Goal: Task Accomplishment & Management: Manage account settings

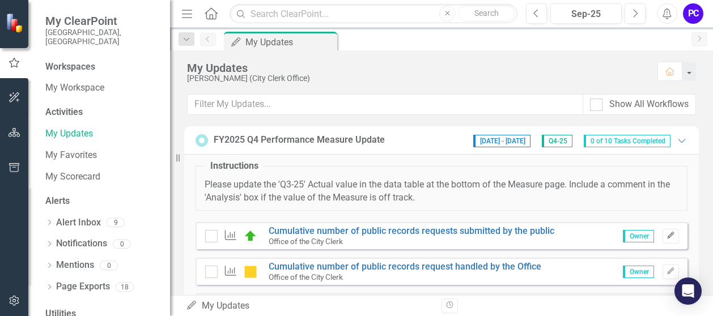
click at [666, 233] on icon "Edit" at bounding box center [670, 235] width 9 height 7
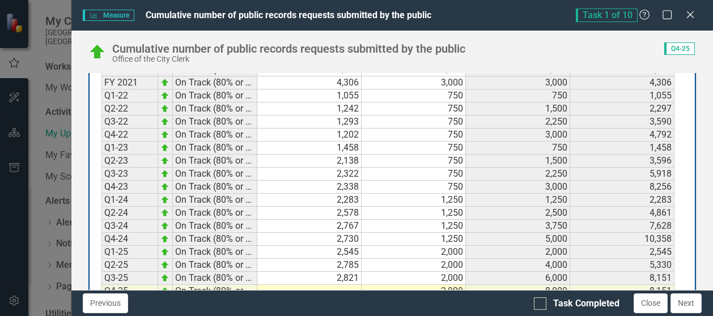
scroll to position [682, 0]
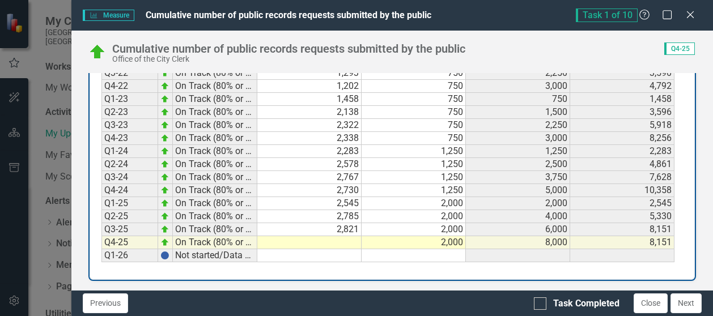
click at [347, 236] on td at bounding box center [309, 242] width 104 height 13
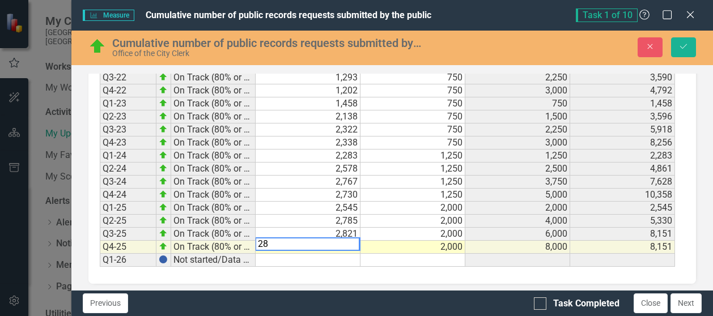
scroll to position [686, 0]
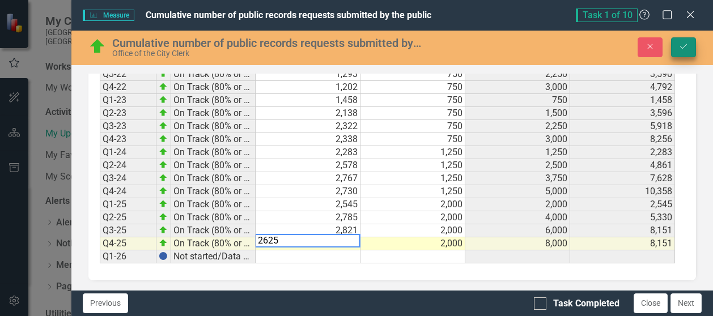
type textarea "2625"
click at [683, 45] on icon "Save" at bounding box center [683, 47] width 10 height 8
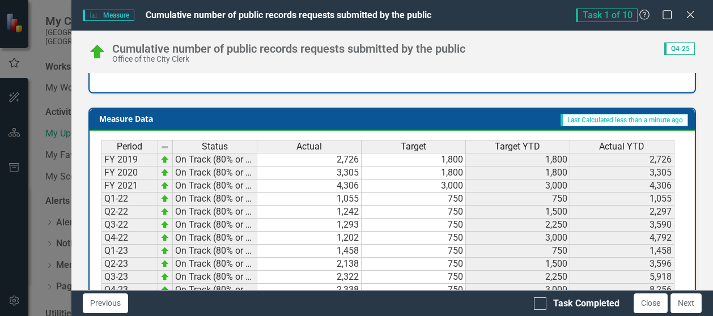
scroll to position [682, 0]
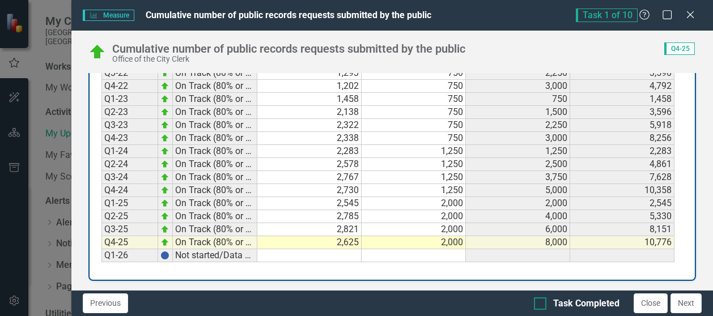
click at [538, 305] on div at bounding box center [540, 304] width 12 height 12
click at [538, 305] on input "Task Completed" at bounding box center [537, 301] width 7 height 7
checkbox input "true"
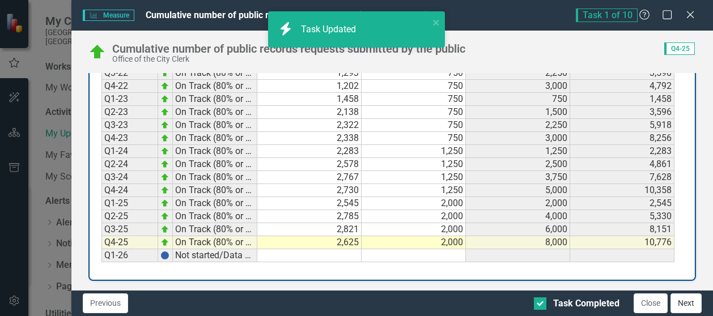
click at [683, 307] on button "Next" at bounding box center [685, 304] width 31 height 20
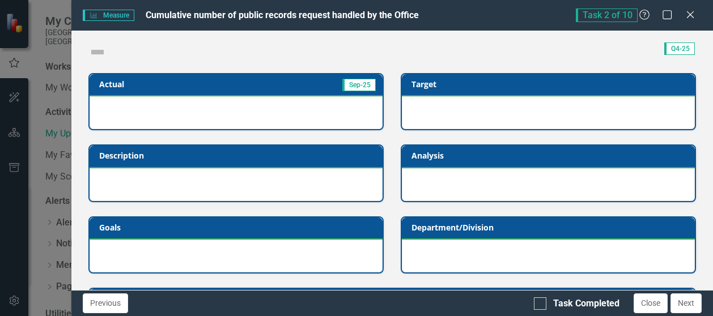
checkbox input "true"
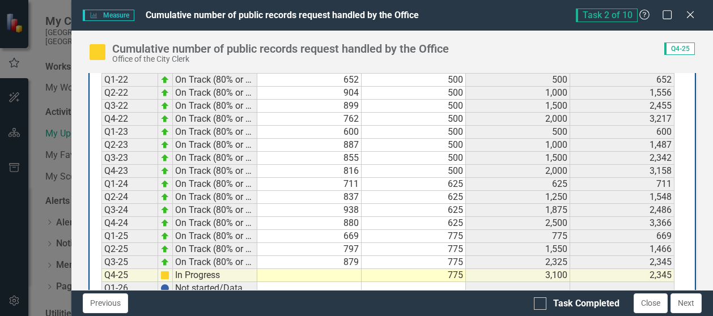
scroll to position [603, 0]
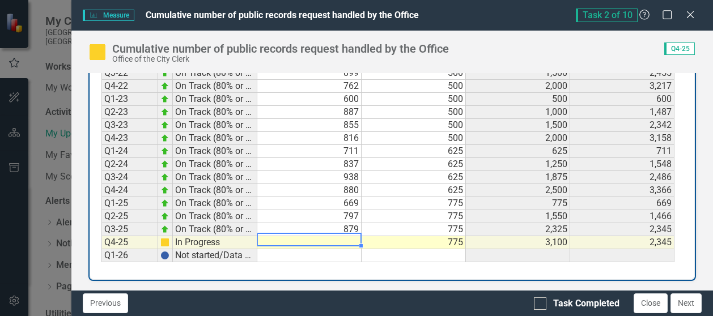
click at [341, 236] on td at bounding box center [309, 242] width 104 height 13
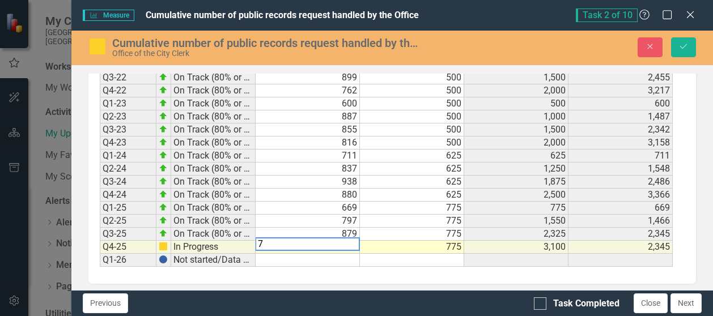
scroll to position [606, 0]
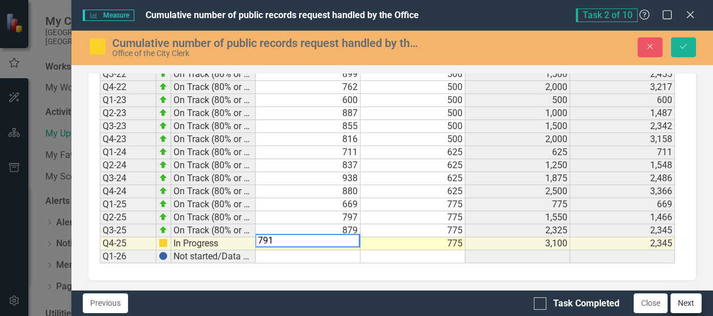
type textarea "791"
click at [691, 304] on button "Next" at bounding box center [685, 304] width 31 height 20
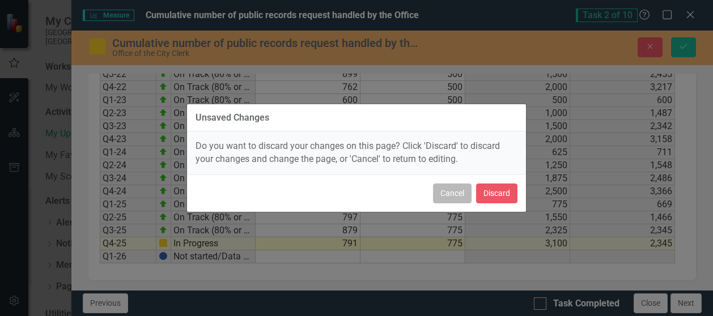
click at [451, 195] on button "Cancel" at bounding box center [452, 194] width 39 height 20
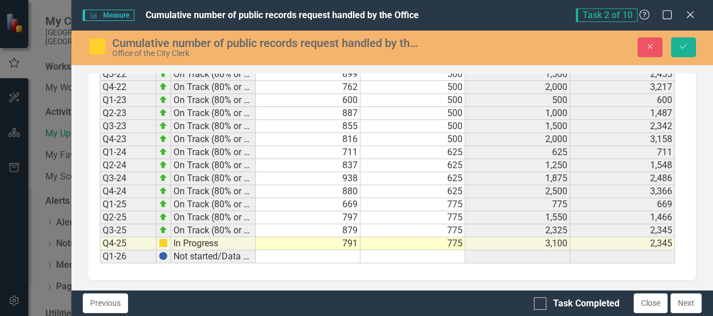
click at [501, 243] on td "3,100" at bounding box center [517, 243] width 105 height 13
click at [343, 238] on td "791" at bounding box center [308, 243] width 105 height 13
drag, startPoint x: 688, startPoint y: 48, endPoint x: 680, endPoint y: 69, distance: 23.0
click at [687, 49] on icon "Save" at bounding box center [683, 47] width 10 height 8
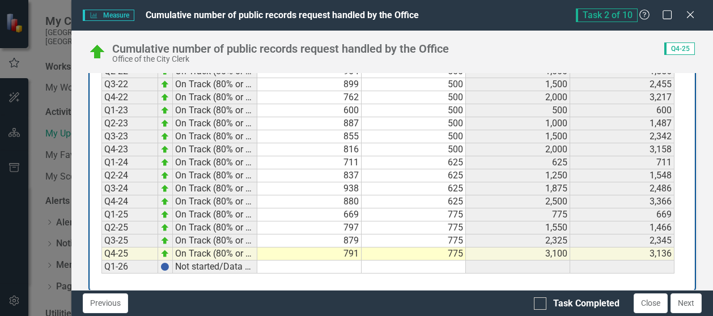
scroll to position [603, 0]
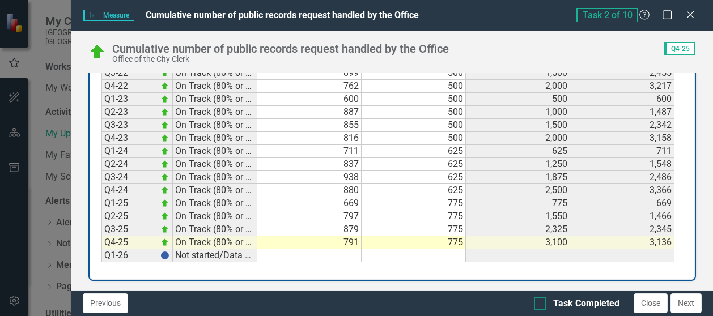
click at [541, 302] on input "Task Completed" at bounding box center [537, 301] width 7 height 7
checkbox input "true"
click at [690, 307] on button "Next" at bounding box center [685, 304] width 31 height 20
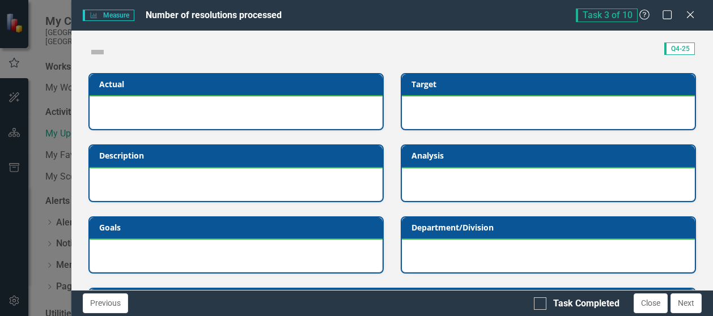
checkbox input "true"
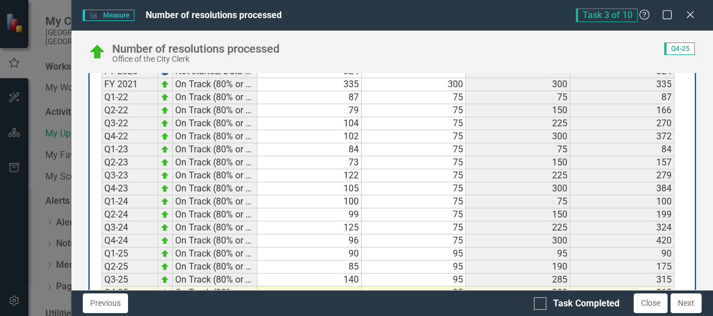
scroll to position [660, 0]
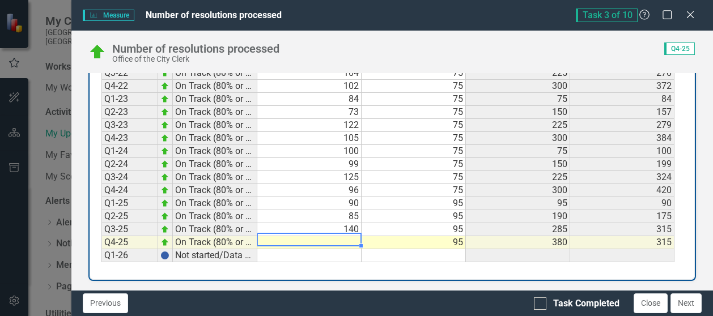
click at [340, 240] on td at bounding box center [309, 242] width 104 height 13
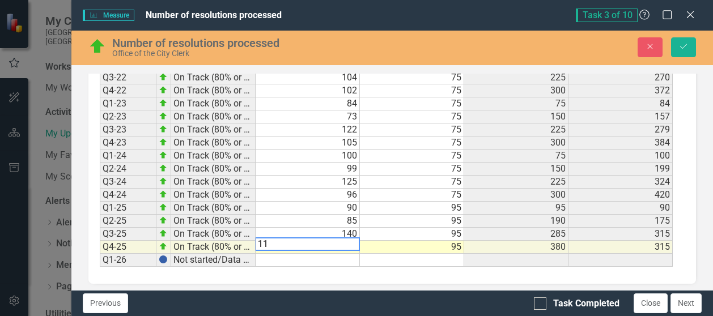
scroll to position [663, 0]
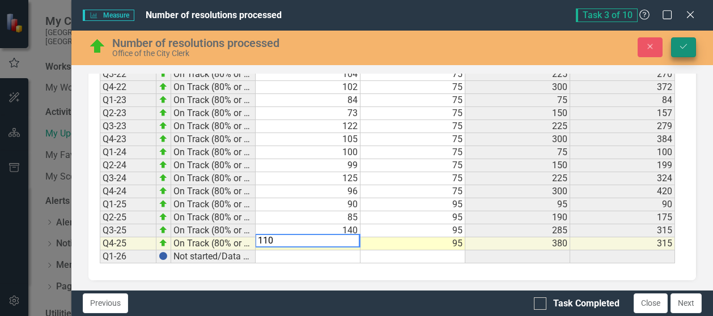
type textarea "110"
click at [681, 46] on icon "Save" at bounding box center [683, 47] width 10 height 8
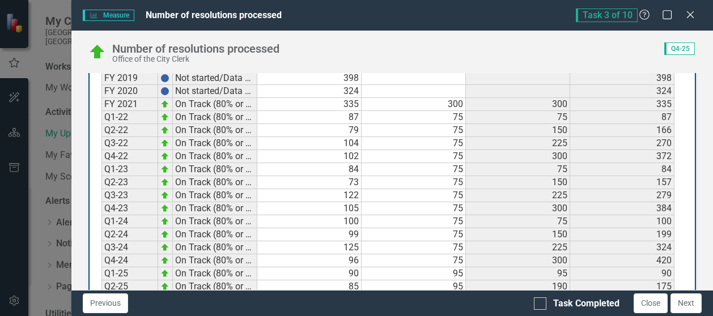
scroll to position [660, 0]
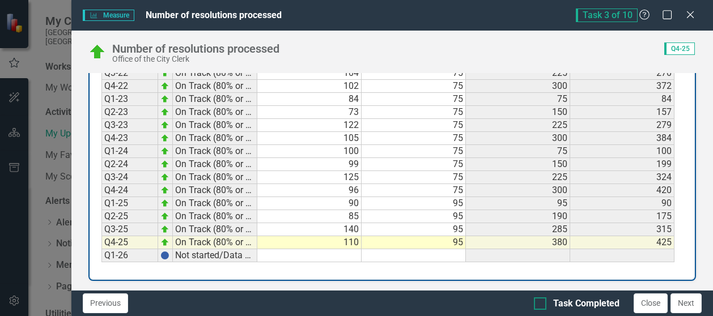
click at [540, 307] on div at bounding box center [540, 304] width 12 height 12
click at [540, 305] on input "Task Completed" at bounding box center [537, 301] width 7 height 7
checkbox input "true"
click at [683, 303] on button "Next" at bounding box center [685, 304] width 31 height 20
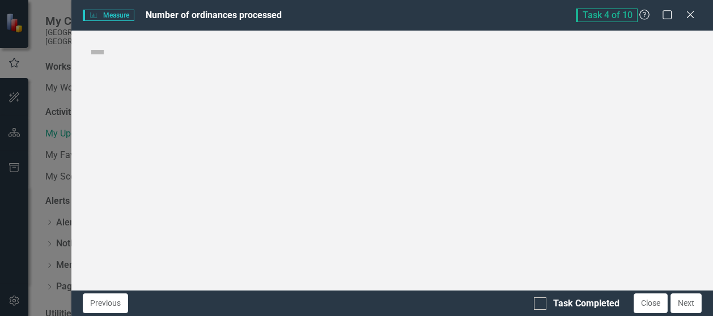
checkbox input "true"
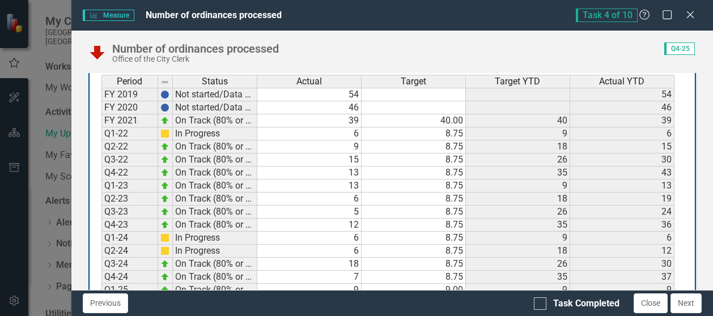
scroll to position [626, 0]
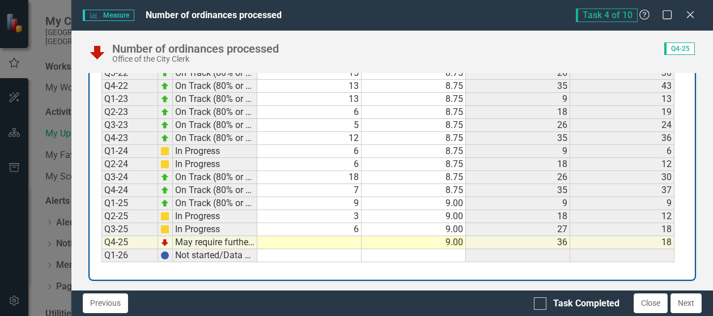
click at [350, 237] on td at bounding box center [309, 242] width 104 height 13
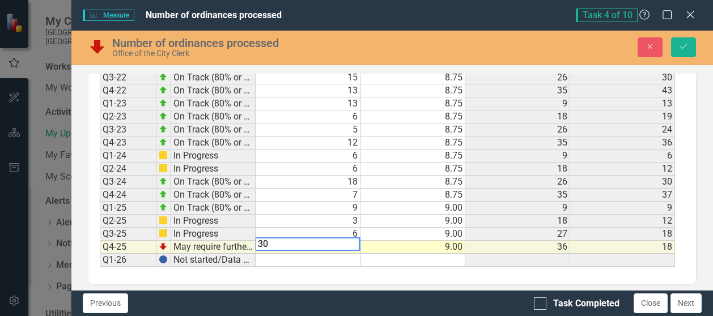
scroll to position [629, 0]
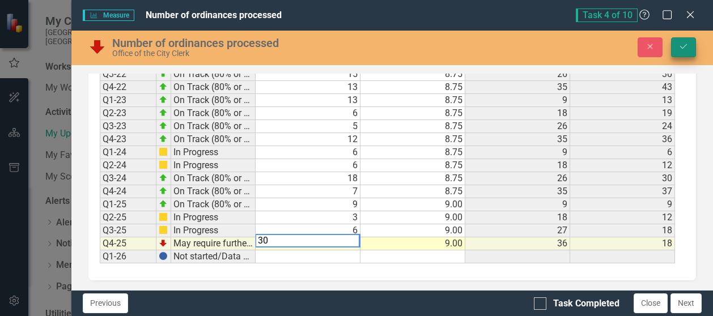
type textarea "30"
drag, startPoint x: 680, startPoint y: 44, endPoint x: 673, endPoint y: 107, distance: 63.3
click at [680, 45] on icon "Save" at bounding box center [683, 47] width 10 height 8
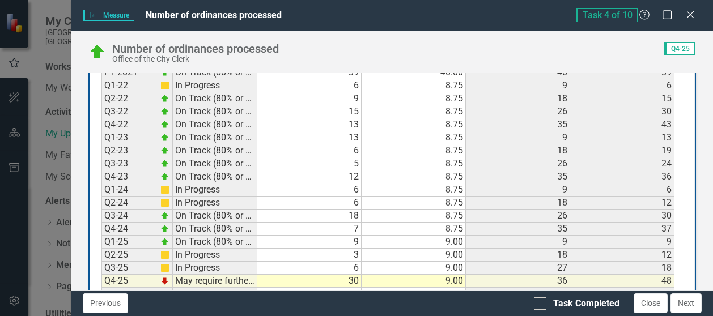
scroll to position [626, 0]
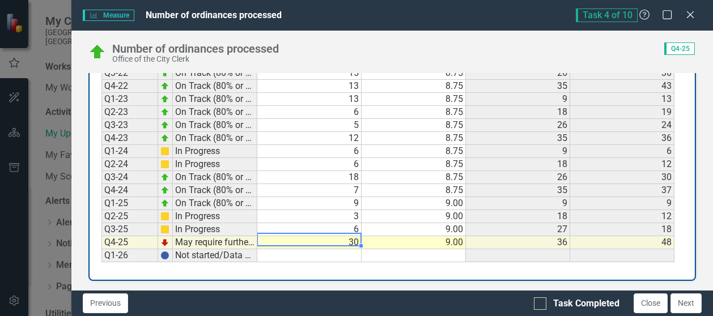
click at [347, 236] on td "30" at bounding box center [309, 242] width 104 height 13
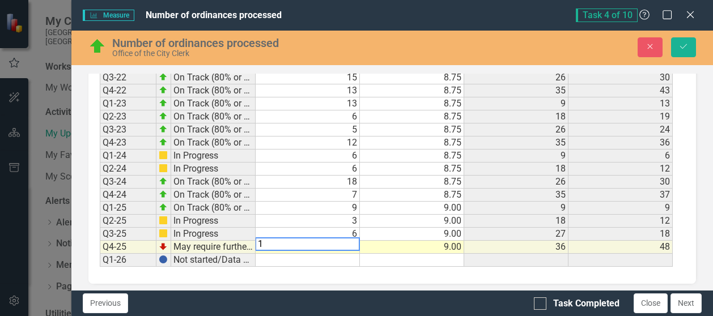
scroll to position [629, 0]
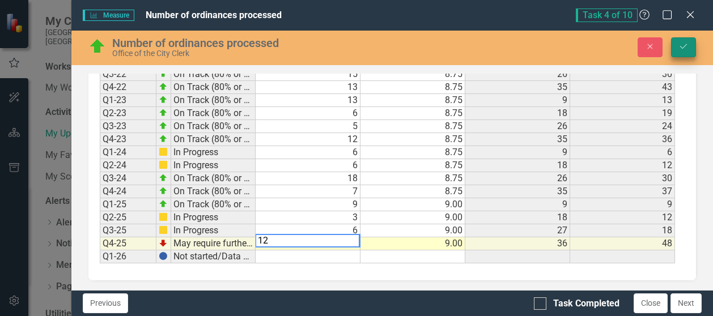
type textarea "12"
drag, startPoint x: 680, startPoint y: 44, endPoint x: 674, endPoint y: 68, distance: 24.9
click at [680, 44] on icon "Save" at bounding box center [683, 47] width 10 height 8
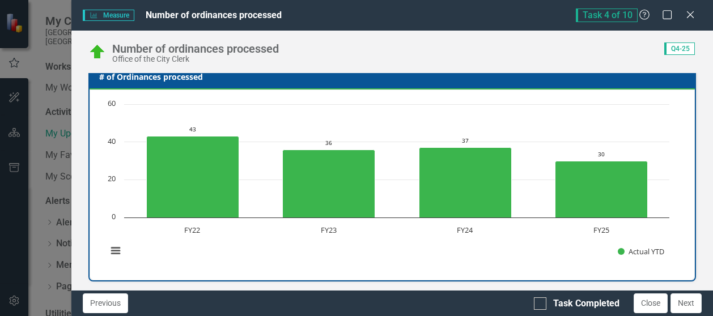
scroll to position [626, 0]
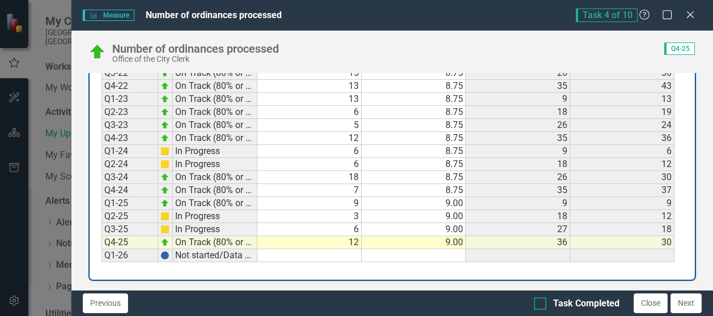
click at [541, 303] on input "Task Completed" at bounding box center [537, 301] width 7 height 7
checkbox input "true"
click at [681, 303] on button "Next" at bounding box center [685, 304] width 31 height 20
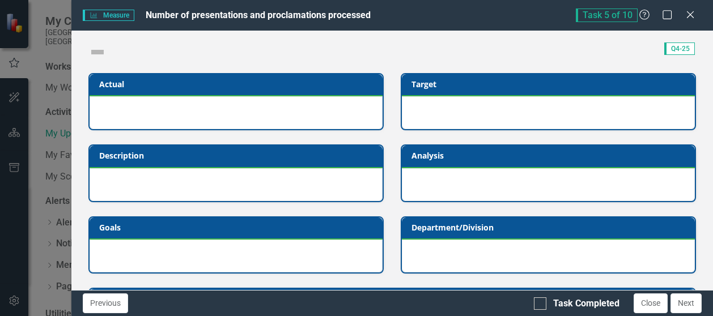
checkbox input "true"
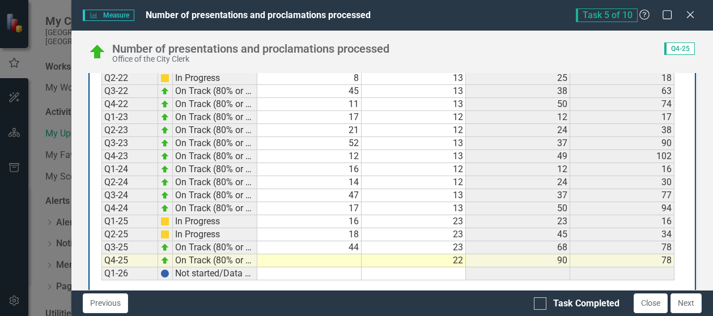
scroll to position [637, 0]
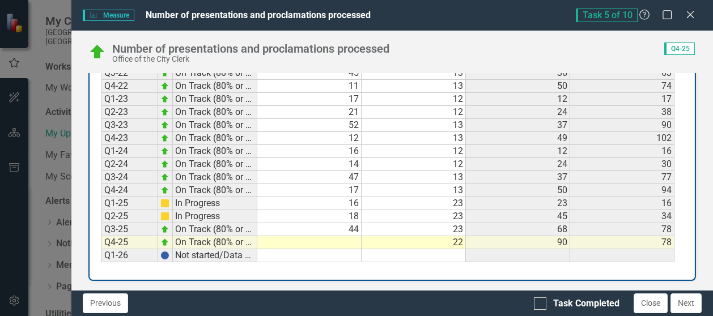
click at [354, 236] on td at bounding box center [309, 242] width 104 height 13
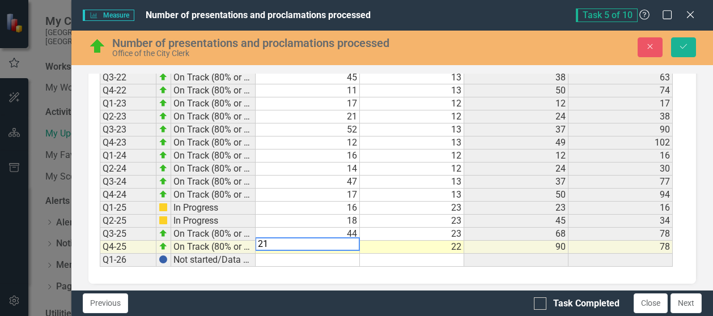
scroll to position [640, 0]
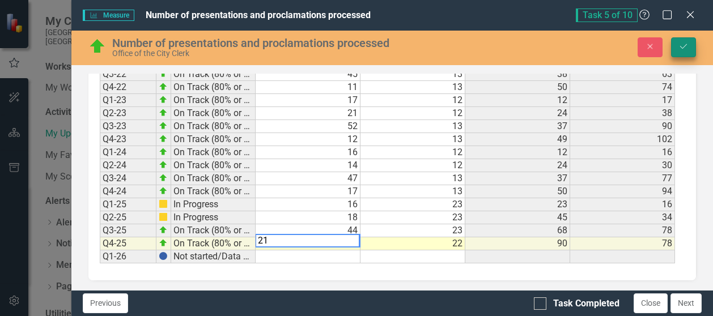
type textarea "21"
click at [685, 44] on icon "Save" at bounding box center [683, 47] width 10 height 8
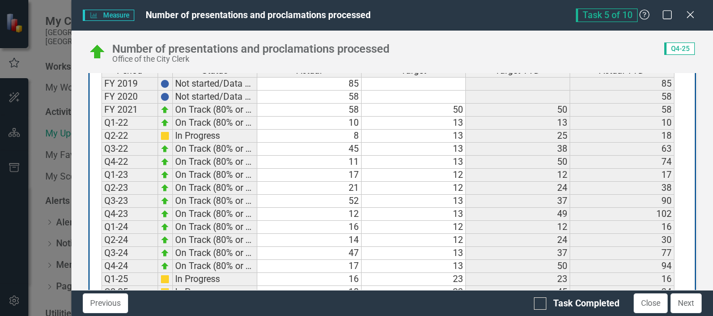
scroll to position [637, 0]
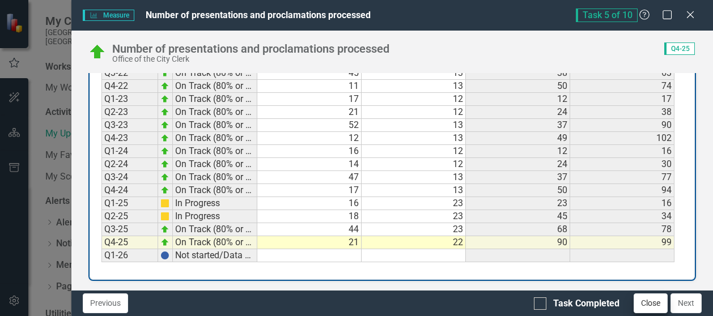
drag, startPoint x: 536, startPoint y: 304, endPoint x: 666, endPoint y: 307, distance: 129.8
click at [537, 304] on input "Task Completed" at bounding box center [537, 301] width 7 height 7
checkbox input "true"
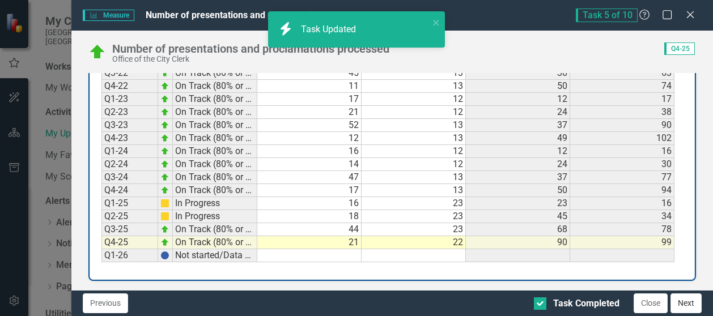
click at [686, 302] on button "Next" at bounding box center [685, 304] width 31 height 20
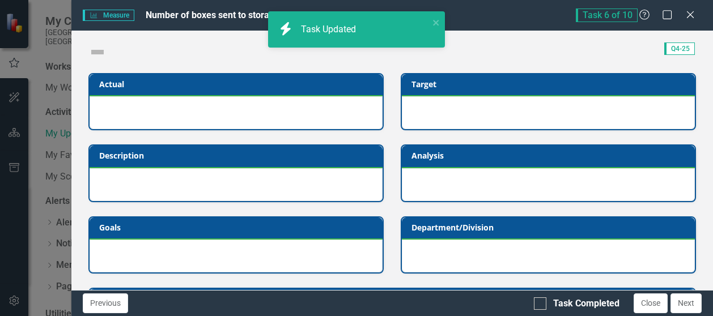
checkbox input "true"
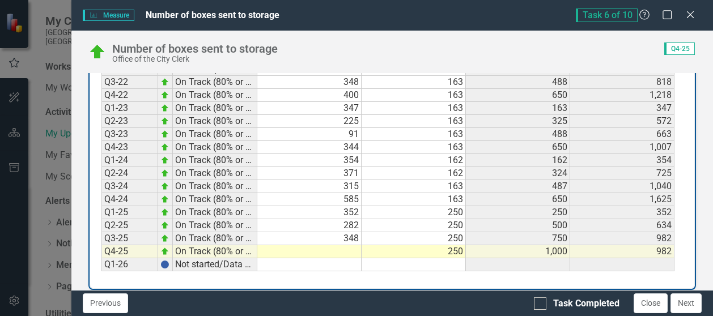
scroll to position [614, 0]
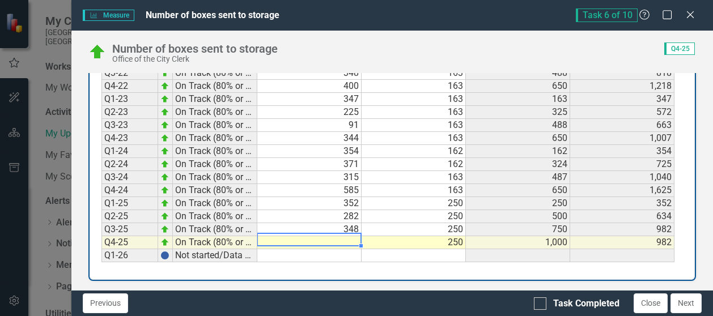
click at [342, 236] on td at bounding box center [309, 242] width 104 height 13
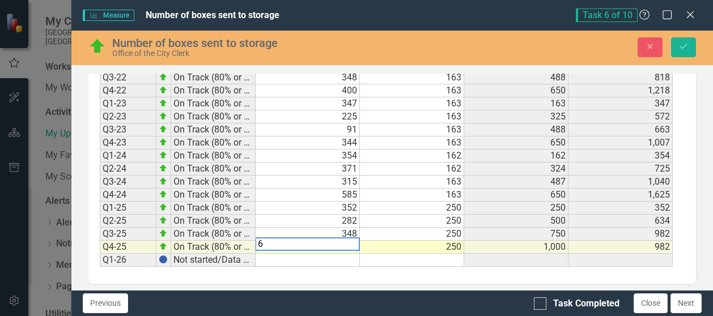
scroll to position [618, 0]
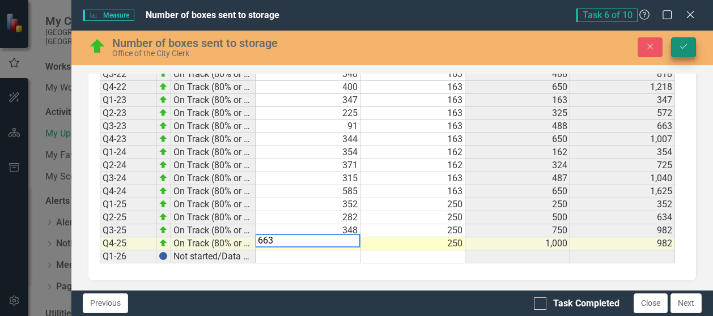
type textarea "663"
drag, startPoint x: 683, startPoint y: 46, endPoint x: 674, endPoint y: 63, distance: 19.5
click at [681, 46] on icon "Save" at bounding box center [683, 47] width 10 height 8
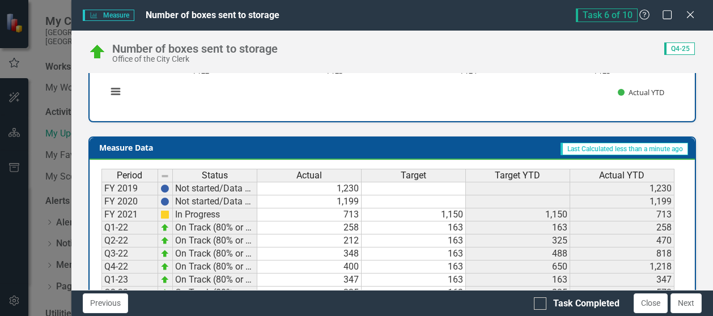
scroll to position [614, 0]
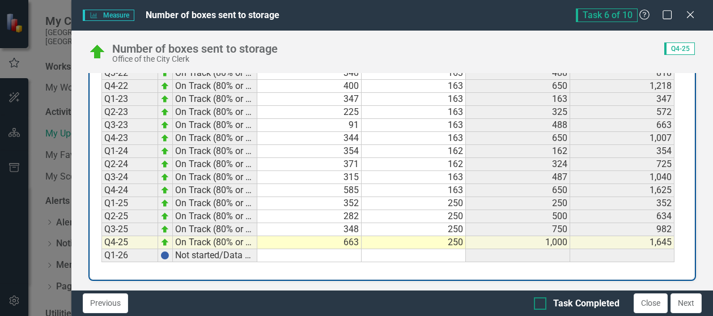
click at [540, 305] on div at bounding box center [540, 304] width 12 height 12
click at [540, 305] on input "Task Completed" at bounding box center [537, 301] width 7 height 7
checkbox input "true"
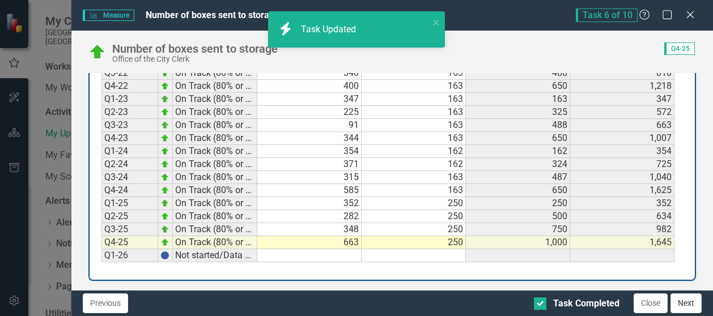
click at [686, 303] on button "Next" at bounding box center [685, 304] width 31 height 20
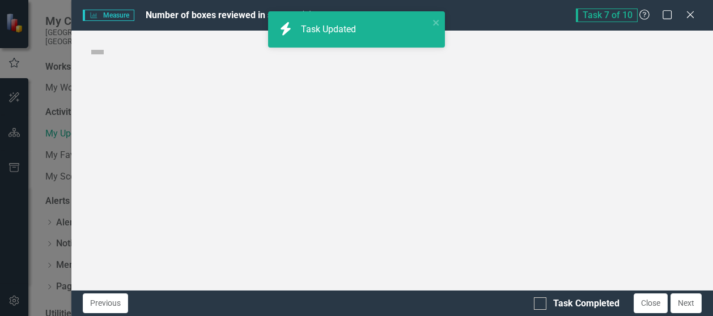
checkbox input "true"
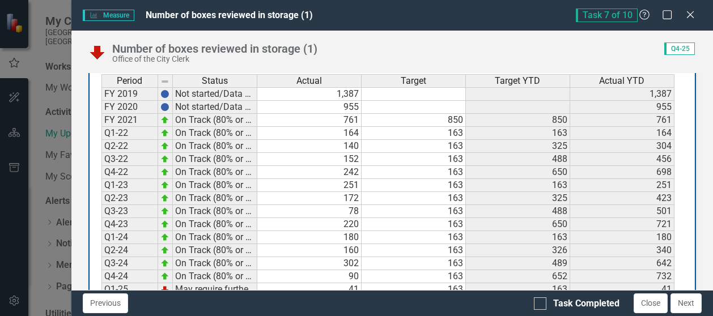
scroll to position [592, 0]
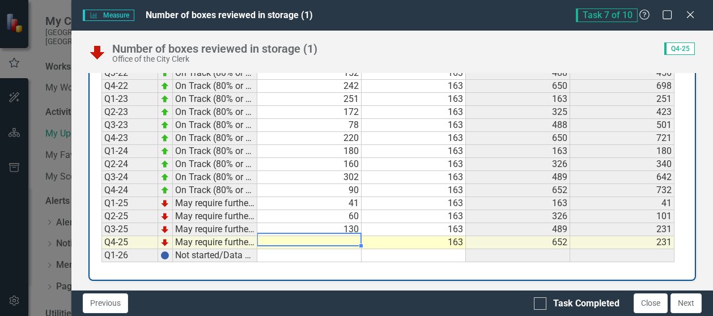
click at [354, 237] on td at bounding box center [309, 242] width 104 height 13
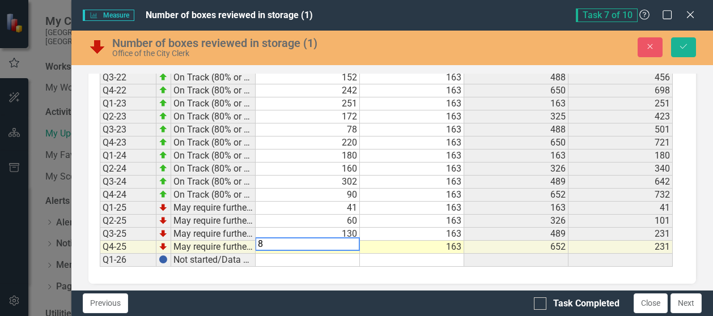
scroll to position [595, 0]
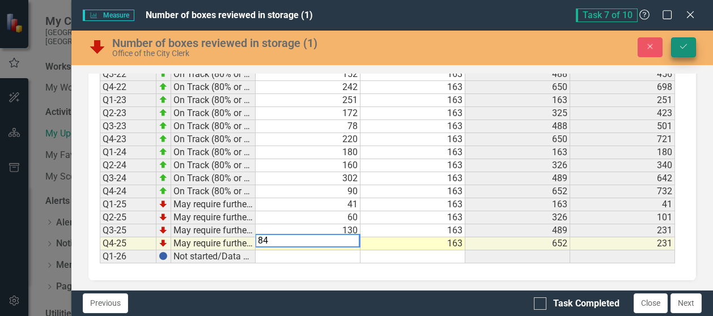
type textarea "84"
drag, startPoint x: 687, startPoint y: 44, endPoint x: 696, endPoint y: 127, distance: 83.2
click at [687, 44] on icon "Save" at bounding box center [683, 47] width 10 height 8
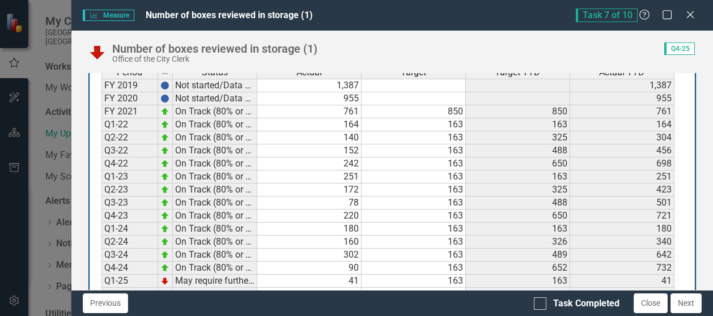
scroll to position [592, 0]
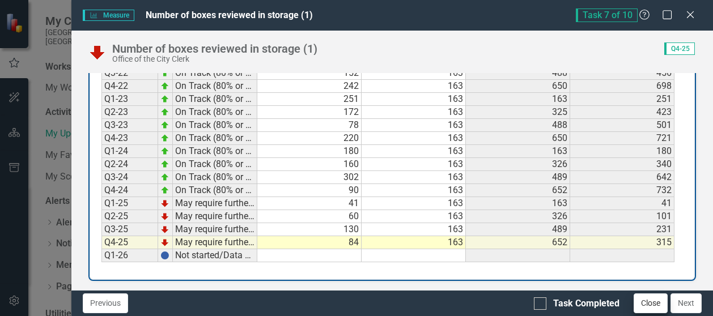
drag, startPoint x: 544, startPoint y: 303, endPoint x: 653, endPoint y: 311, distance: 109.7
click at [563, 308] on div "Task Completed" at bounding box center [577, 304] width 86 height 13
click at [541, 305] on input "Task Completed" at bounding box center [537, 301] width 7 height 7
checkbox input "true"
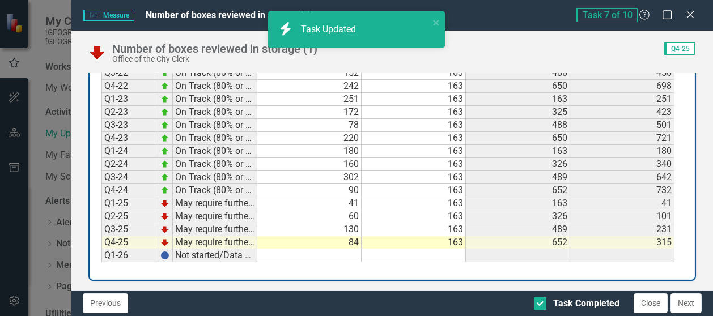
click at [690, 308] on button "Next" at bounding box center [685, 304] width 31 height 20
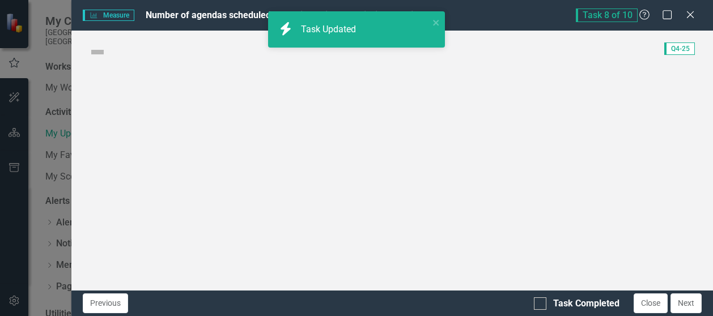
checkbox input "true"
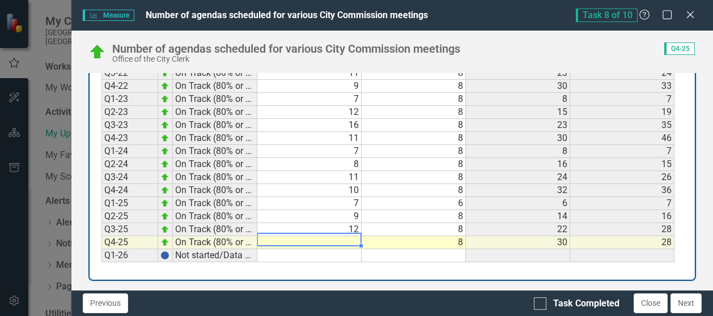
click at [353, 236] on td at bounding box center [309, 242] width 104 height 13
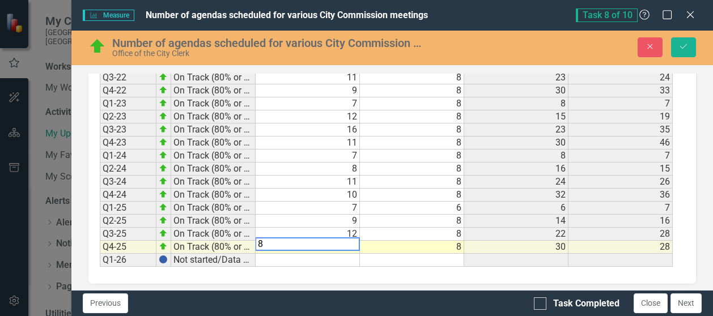
scroll to position [595, 0]
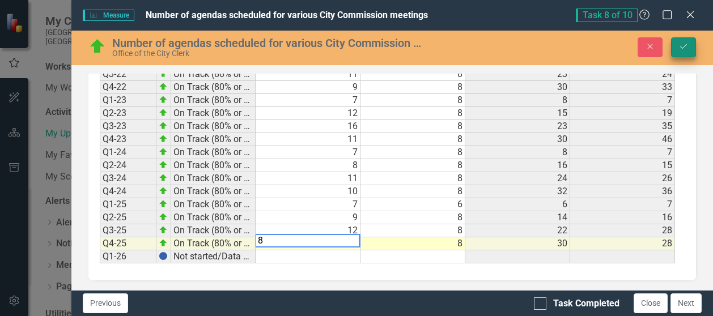
type textarea "8"
click at [684, 46] on icon "Save" at bounding box center [683, 47] width 10 height 8
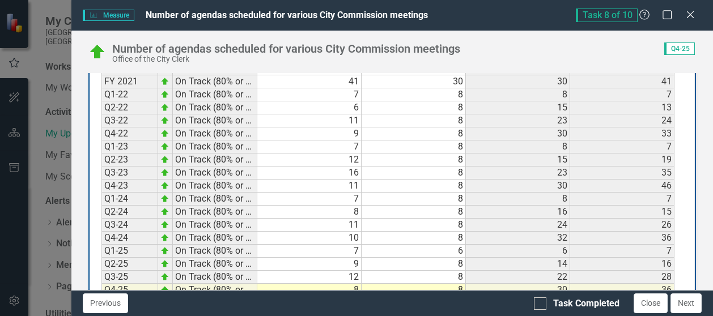
scroll to position [592, 0]
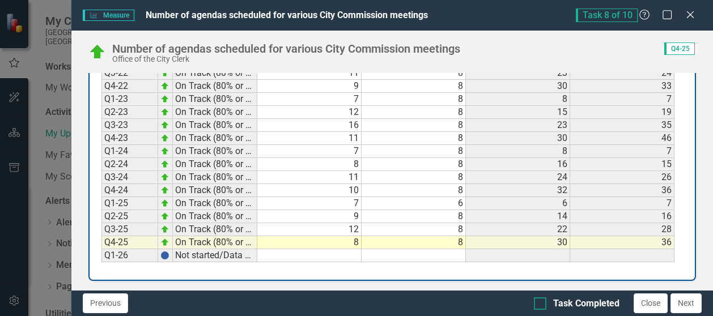
click at [542, 304] on div at bounding box center [540, 304] width 12 height 12
click at [541, 304] on input "Task Completed" at bounding box center [537, 301] width 7 height 7
checkbox input "true"
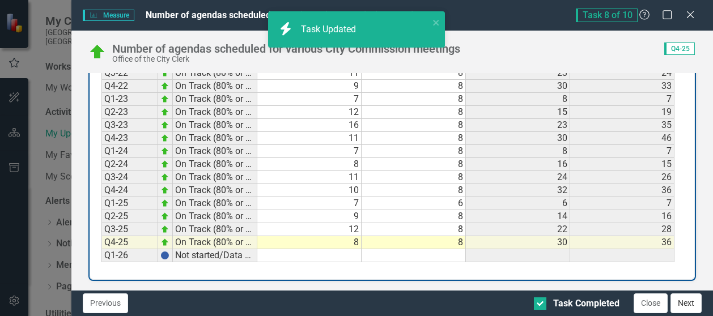
click at [683, 301] on button "Next" at bounding box center [685, 304] width 31 height 20
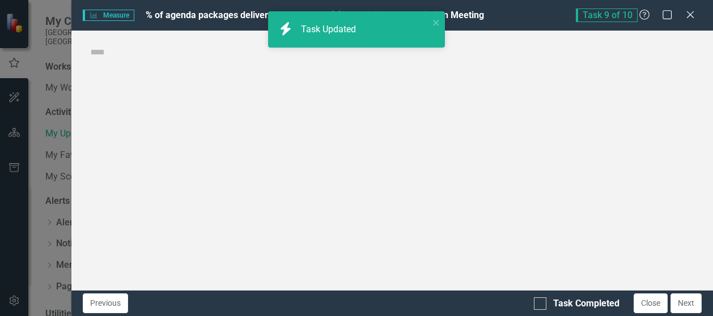
checkbox input "true"
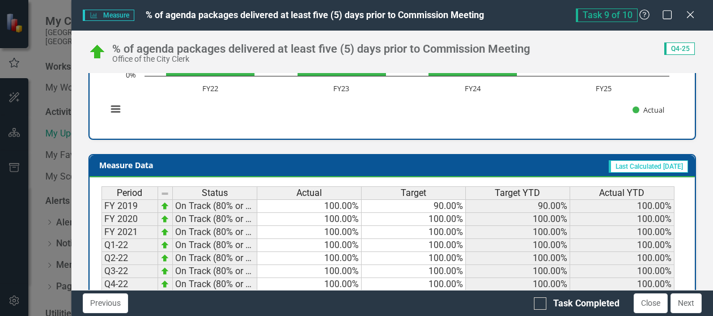
scroll to position [614, 0]
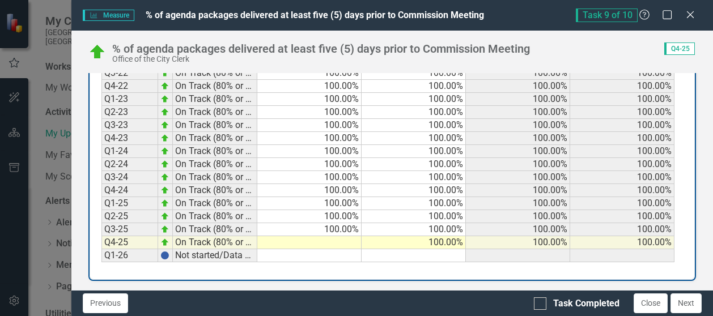
click at [344, 242] on td at bounding box center [309, 242] width 104 height 13
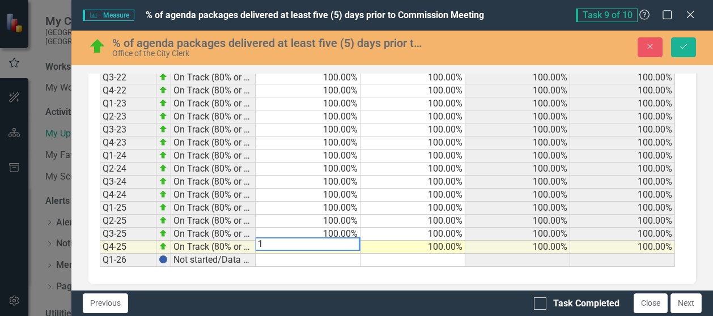
scroll to position [618, 0]
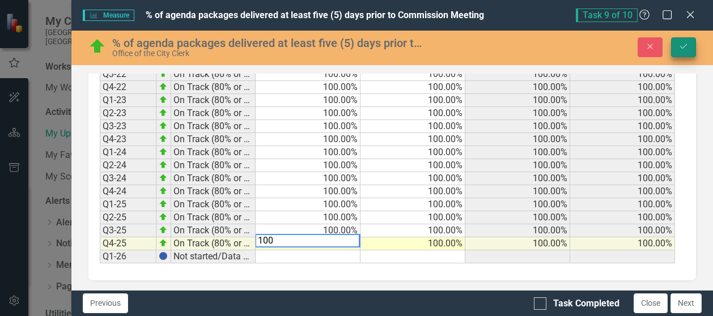
type textarea "100"
click at [681, 46] on icon "Save" at bounding box center [683, 47] width 10 height 8
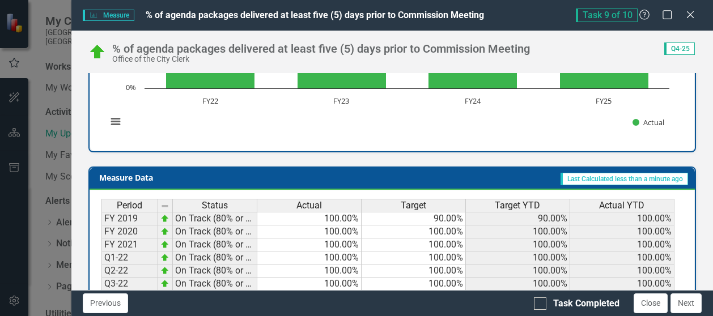
scroll to position [614, 0]
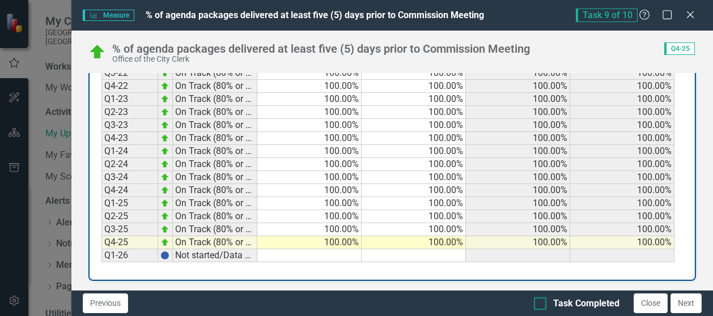
click at [542, 307] on div at bounding box center [540, 304] width 12 height 12
click at [541, 305] on input "Task Completed" at bounding box center [537, 301] width 7 height 7
checkbox input "true"
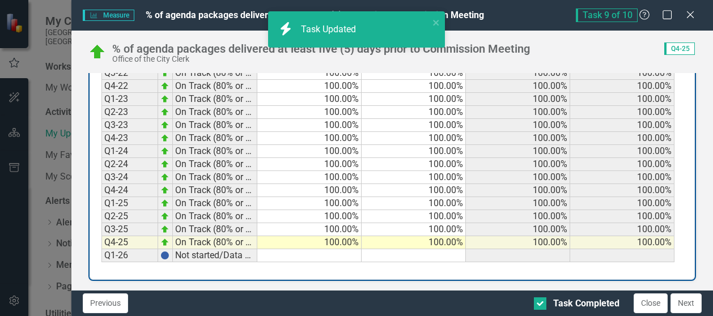
drag, startPoint x: 651, startPoint y: 304, endPoint x: 708, endPoint y: 313, distance: 58.0
click at [712, 316] on html "icon.bolt Task Updated My ClearPoint [GEOGRAPHIC_DATA], [GEOGRAPHIC_DATA] Works…" at bounding box center [356, 158] width 713 height 316
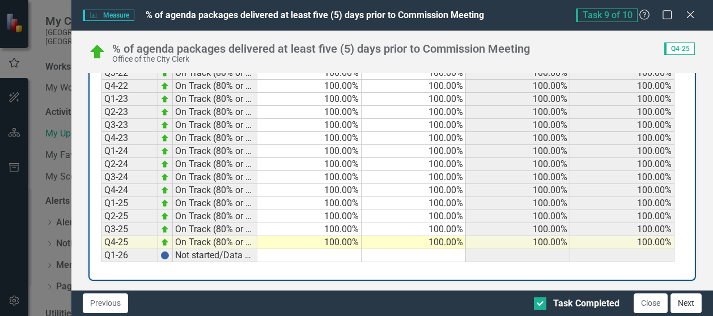
click at [690, 302] on button "Next" at bounding box center [685, 304] width 31 height 20
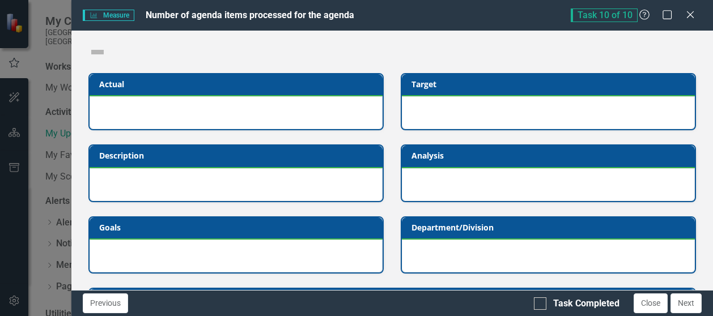
checkbox input "true"
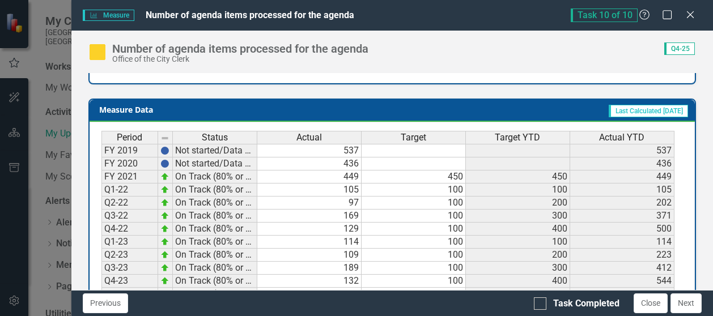
scroll to position [592, 0]
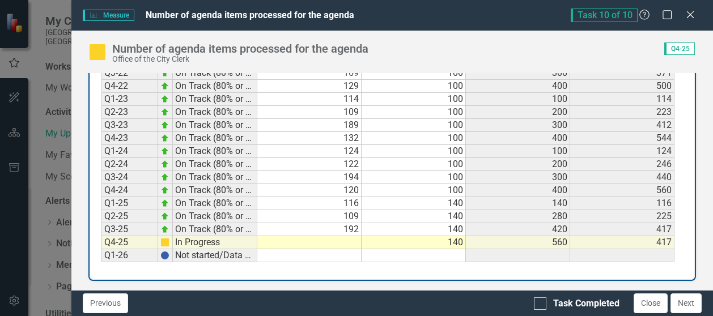
click at [351, 236] on td at bounding box center [309, 242] width 104 height 13
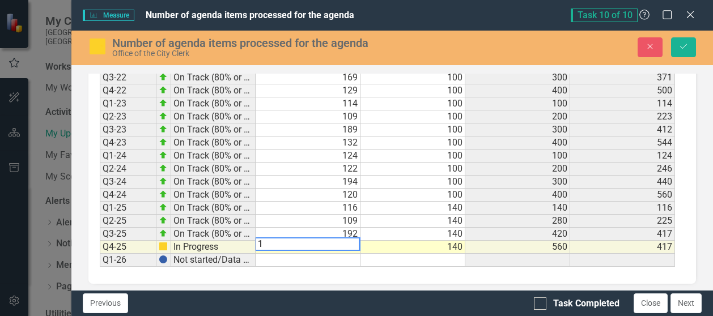
scroll to position [595, 0]
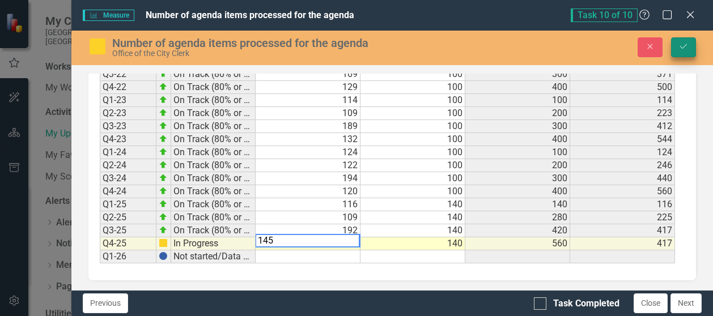
type textarea "145"
click at [674, 49] on button "Save" at bounding box center [683, 47] width 25 height 20
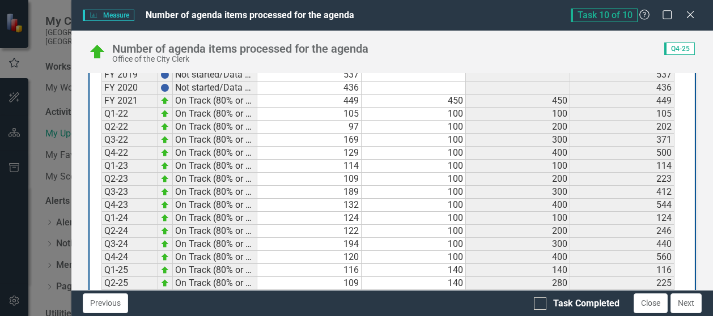
scroll to position [592, 0]
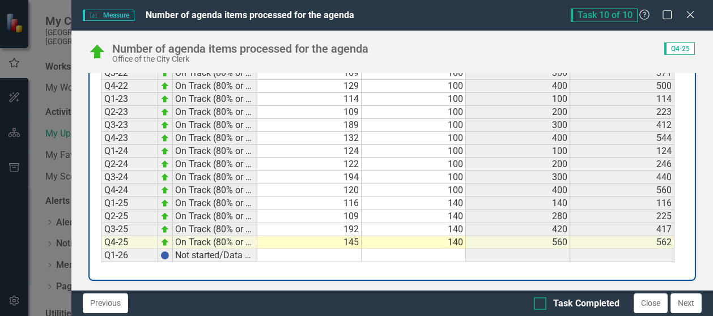
click at [540, 302] on input "Task Completed" at bounding box center [537, 301] width 7 height 7
checkbox input "true"
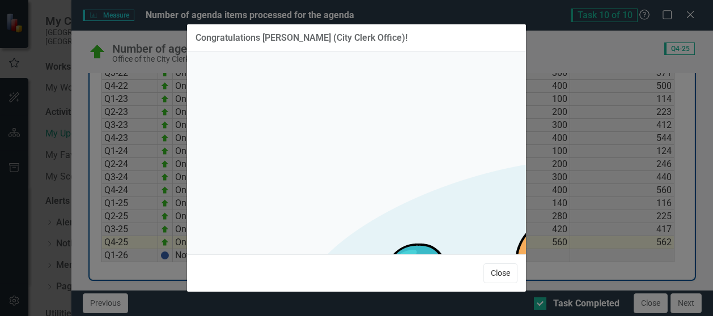
click at [503, 271] on button "Close" at bounding box center [500, 274] width 34 height 20
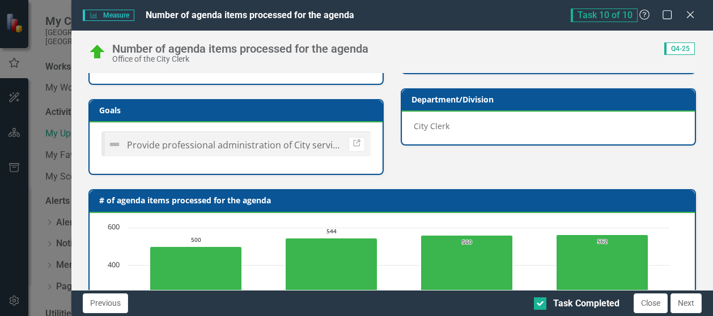
scroll to position [0, 0]
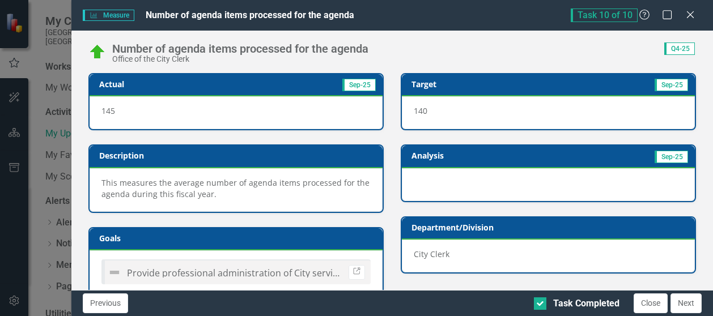
drag, startPoint x: 693, startPoint y: 15, endPoint x: 683, endPoint y: 82, distance: 67.5
click at [683, 82] on div "Measure Measure Number of agenda items processed for the agenda Task 10 of 10 H…" at bounding box center [392, 158] width 642 height 316
click at [663, 303] on button "Close" at bounding box center [651, 304] width 34 height 20
checkbox input "true"
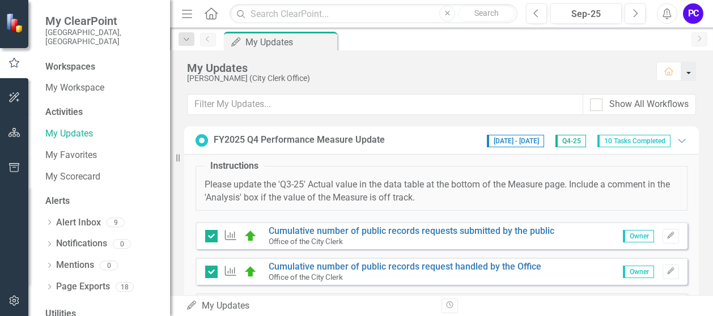
click at [689, 71] on button "button" at bounding box center [688, 71] width 15 height 19
click at [74, 281] on link "Page Exports" at bounding box center [83, 287] width 54 height 13
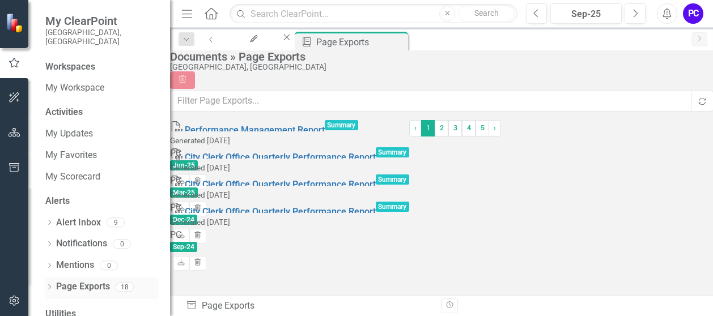
click at [51, 283] on div "Dropdown" at bounding box center [49, 288] width 8 height 10
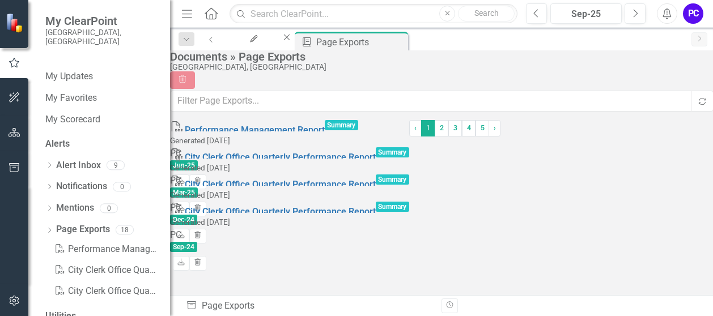
scroll to position [61, 0]
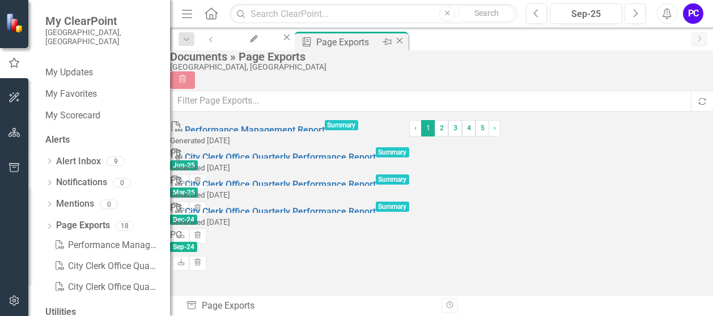
click at [379, 41] on div "Page Exports" at bounding box center [347, 42] width 63 height 14
click at [379, 39] on div "Page Exports" at bounding box center [347, 42] width 63 height 14
click at [271, 43] on div "My Updates" at bounding box center [252, 50] width 38 height 14
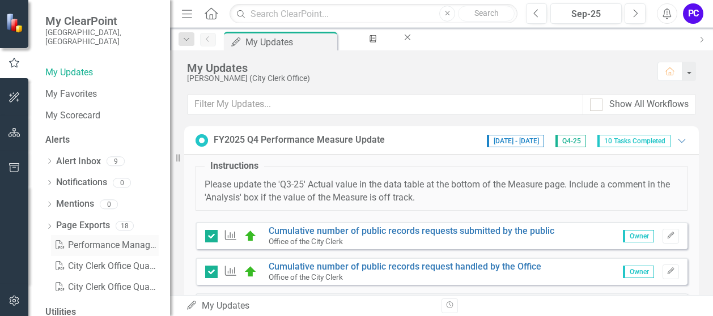
click at [79, 235] on link "PDF Performance Management Report" at bounding box center [105, 245] width 108 height 21
click at [73, 219] on link "Page Exports" at bounding box center [83, 225] width 54 height 13
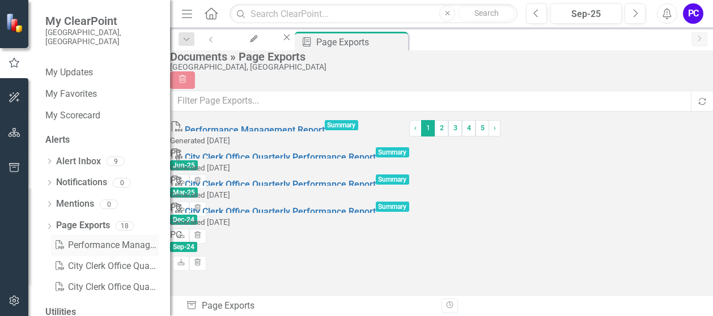
click at [86, 235] on link "PDF Performance Management Report" at bounding box center [105, 245] width 108 height 21
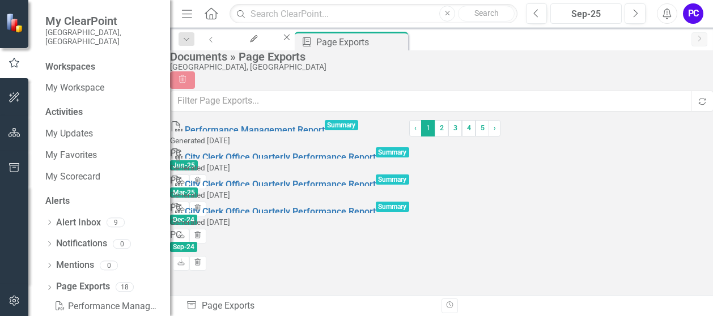
click at [602, 12] on div "Sep-25" at bounding box center [585, 14] width 63 height 14
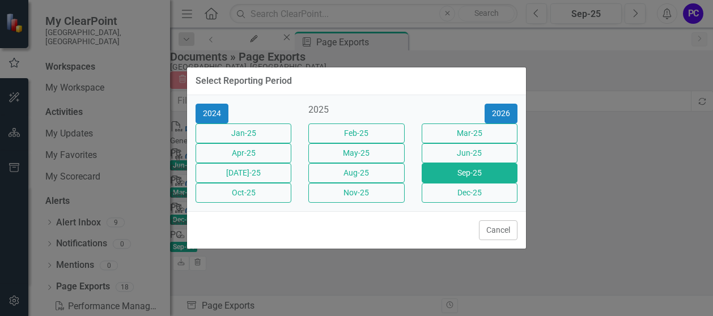
click at [500, 240] on button "Cancel" at bounding box center [498, 230] width 39 height 20
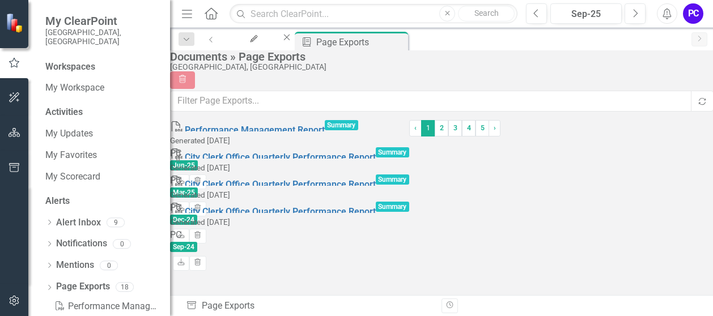
click at [215, 14] on icon "Home" at bounding box center [210, 13] width 15 height 12
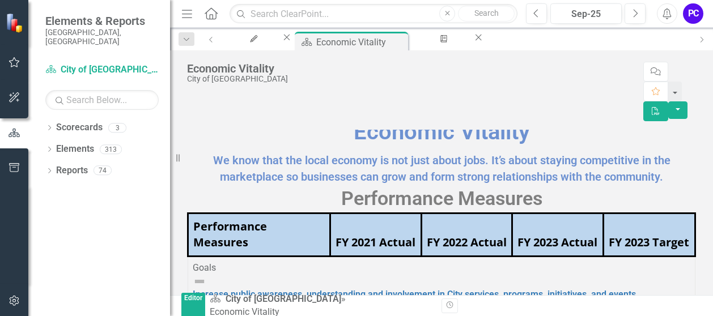
click at [189, 12] on icon "Menu" at bounding box center [187, 13] width 15 height 12
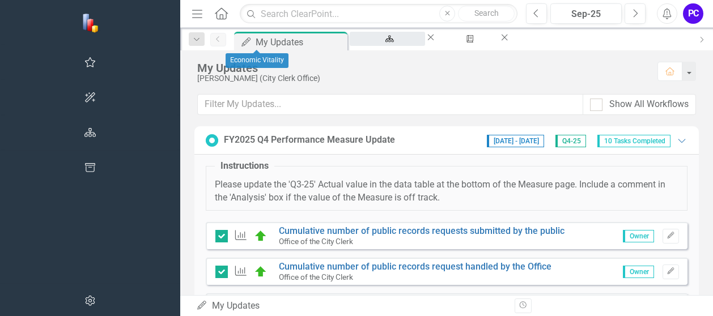
click at [360, 44] on div "Economic Vitality" at bounding box center [387, 50] width 55 height 14
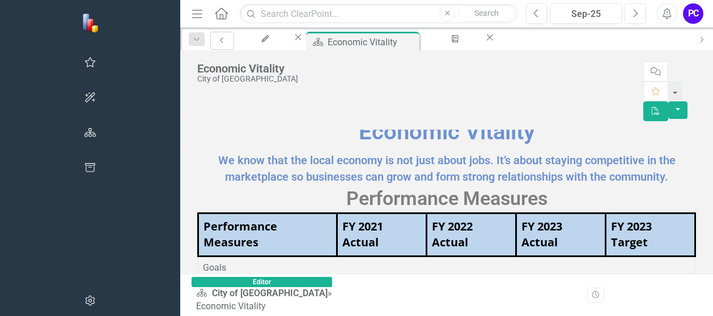
click at [218, 38] on icon "Previous" at bounding box center [222, 40] width 9 height 7
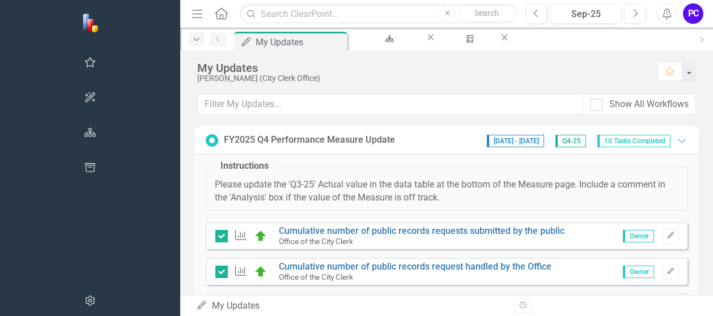
click at [192, 36] on icon "Dropdown" at bounding box center [197, 40] width 10 height 8
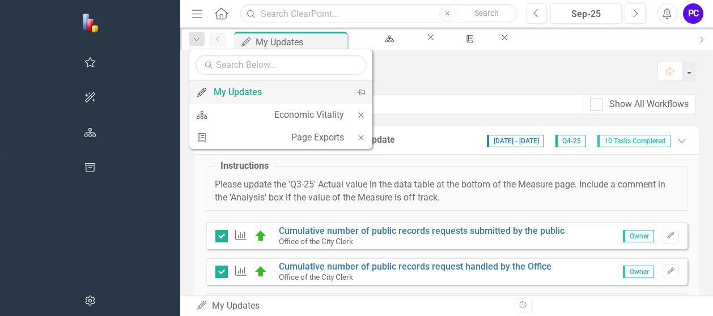
click at [214, 93] on div "My Updates" at bounding box center [279, 92] width 130 height 14
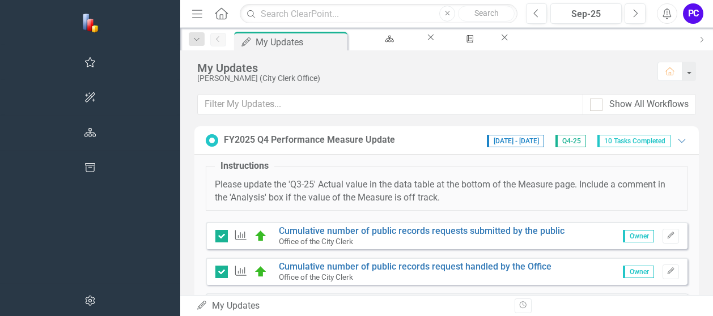
click at [82, 27] on img at bounding box center [92, 23] width 20 height 20
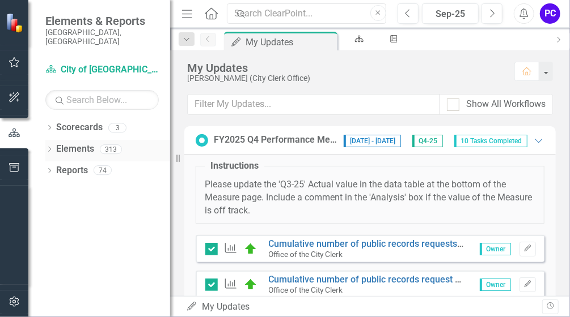
click at [79, 143] on link "Elements" at bounding box center [75, 149] width 38 height 13
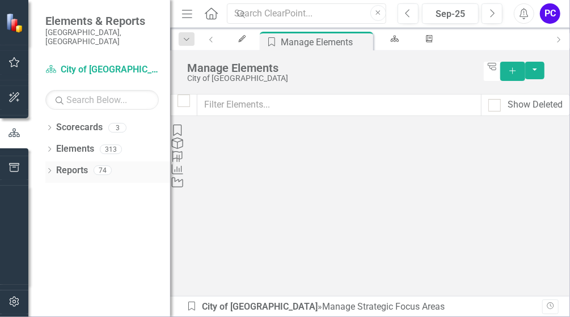
click at [83, 164] on link "Reports" at bounding box center [72, 170] width 32 height 13
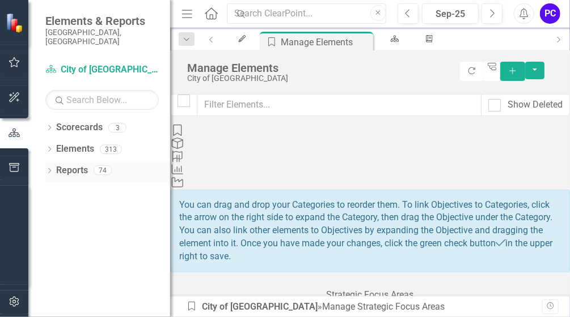
drag, startPoint x: 83, startPoint y: 163, endPoint x: 46, endPoint y: 162, distance: 36.3
click at [46, 169] on icon "Dropdown" at bounding box center [49, 172] width 8 height 6
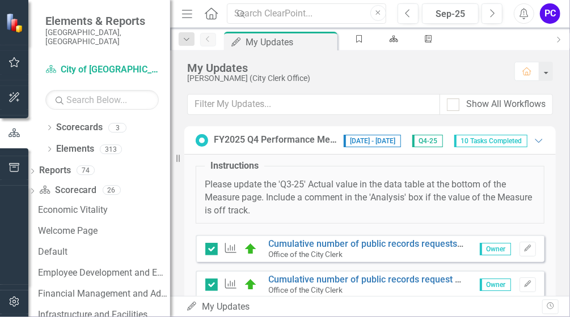
click at [179, 160] on icon "Resize" at bounding box center [180, 158] width 11 height 9
drag, startPoint x: 171, startPoint y: 116, endPoint x: 74, endPoint y: 96, distance: 99.0
click at [74, 96] on div "Elements & Reports City of [GEOGRAPHIC_DATA], [GEOGRAPHIC_DATA] Scorecard City …" at bounding box center [85, 158] width 170 height 317
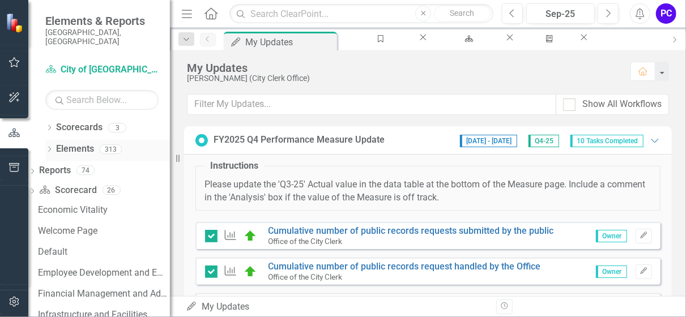
click at [52, 147] on icon "Dropdown" at bounding box center [49, 150] width 8 height 6
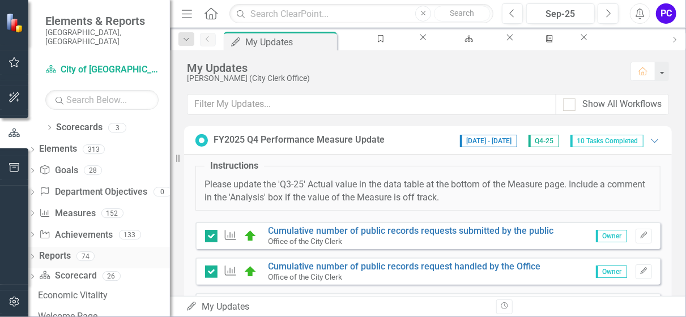
click at [67, 250] on link "Reports" at bounding box center [55, 256] width 32 height 13
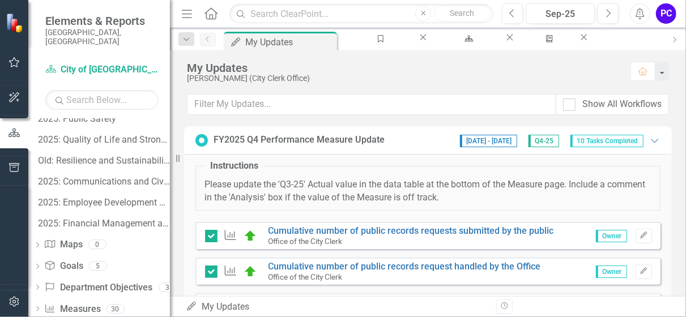
scroll to position [629, 0]
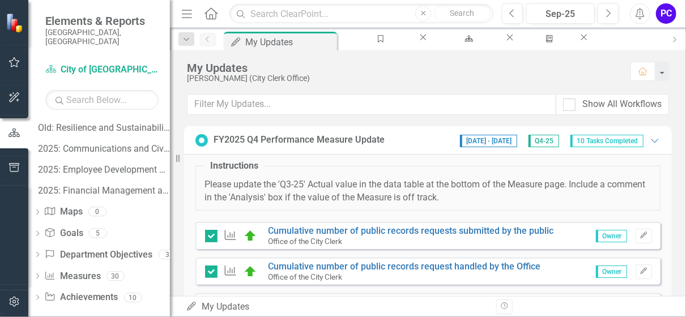
click at [17, 29] on img at bounding box center [16, 23] width 20 height 20
click at [16, 20] on img at bounding box center [16, 23] width 20 height 20
click at [16, 166] on icon "button" at bounding box center [15, 167] width 12 height 9
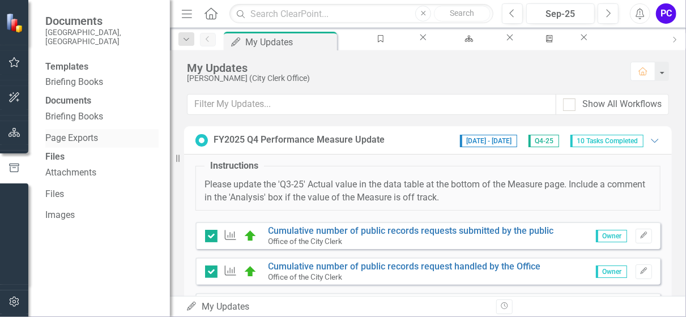
click at [79, 145] on link "Page Exports" at bounding box center [101, 138] width 113 height 13
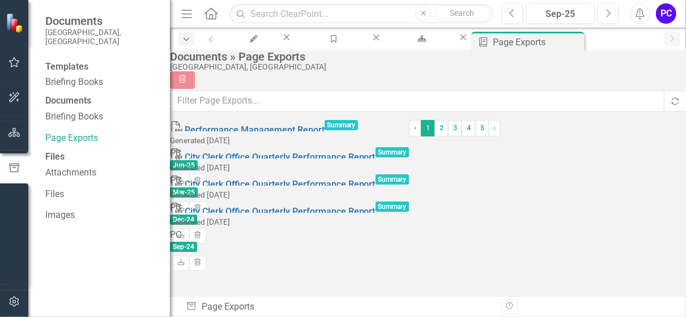
click at [184, 39] on icon "Dropdown" at bounding box center [186, 40] width 10 height 8
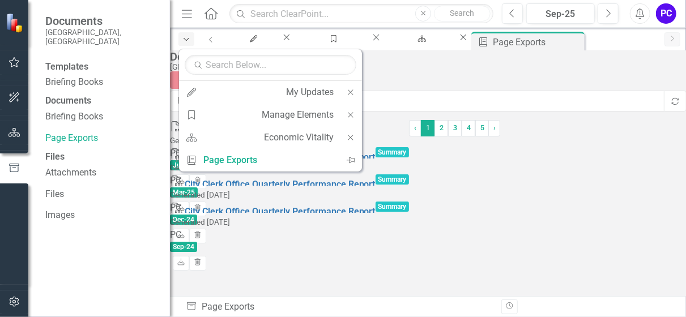
click at [184, 39] on icon "Dropdown" at bounding box center [186, 40] width 10 height 8
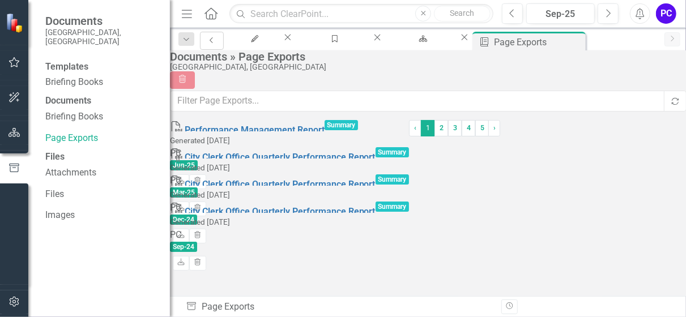
click at [209, 42] on icon "Previous" at bounding box center [211, 40] width 9 height 7
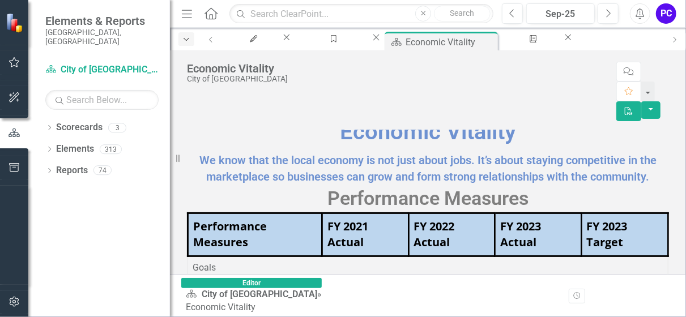
click at [186, 38] on icon "Dropdown" at bounding box center [186, 40] width 10 height 8
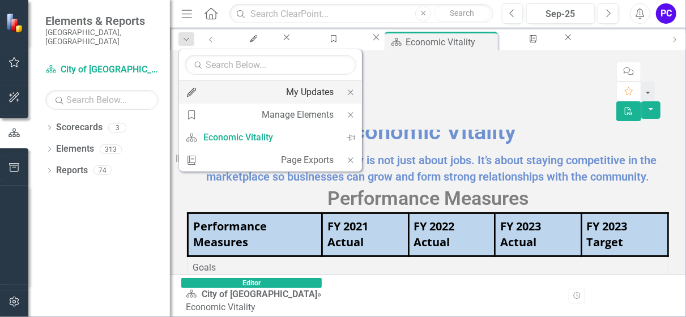
click at [286, 90] on div "My Updates" at bounding box center [310, 92] width 48 height 14
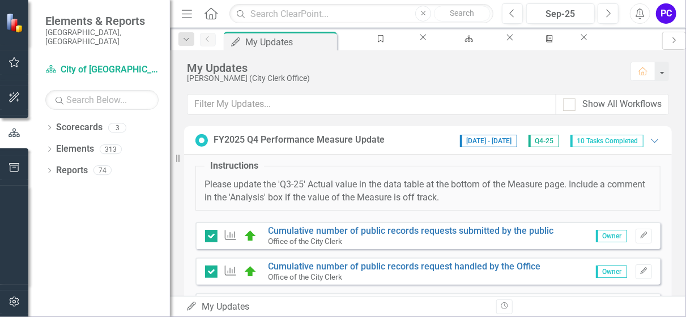
click at [674, 37] on icon at bounding box center [674, 40] width 3 height 6
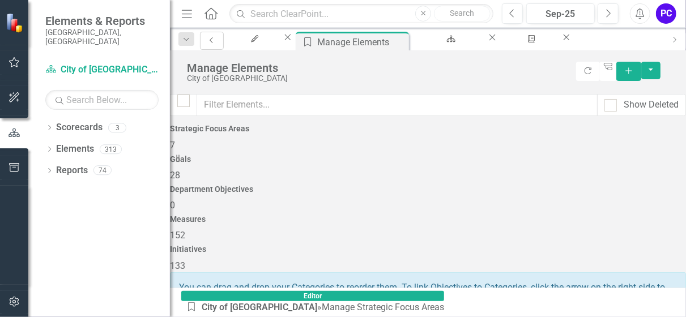
click at [212, 38] on icon "Previous" at bounding box center [211, 40] width 9 height 7
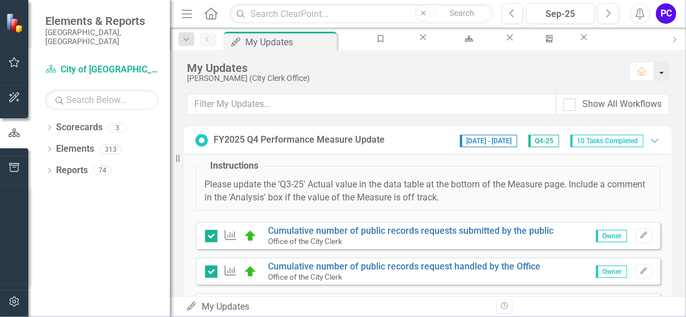
click at [661, 74] on button "button" at bounding box center [662, 71] width 15 height 19
click at [643, 72] on icon "Home" at bounding box center [643, 71] width 10 height 8
click at [663, 71] on button "button" at bounding box center [662, 71] width 15 height 19
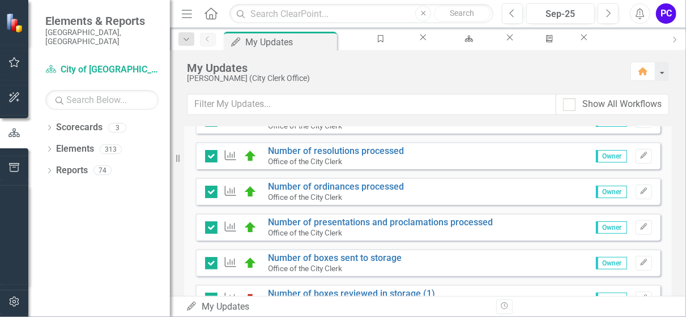
scroll to position [5, 0]
